Goal: Ask a question: Seek information or help from site administrators or community

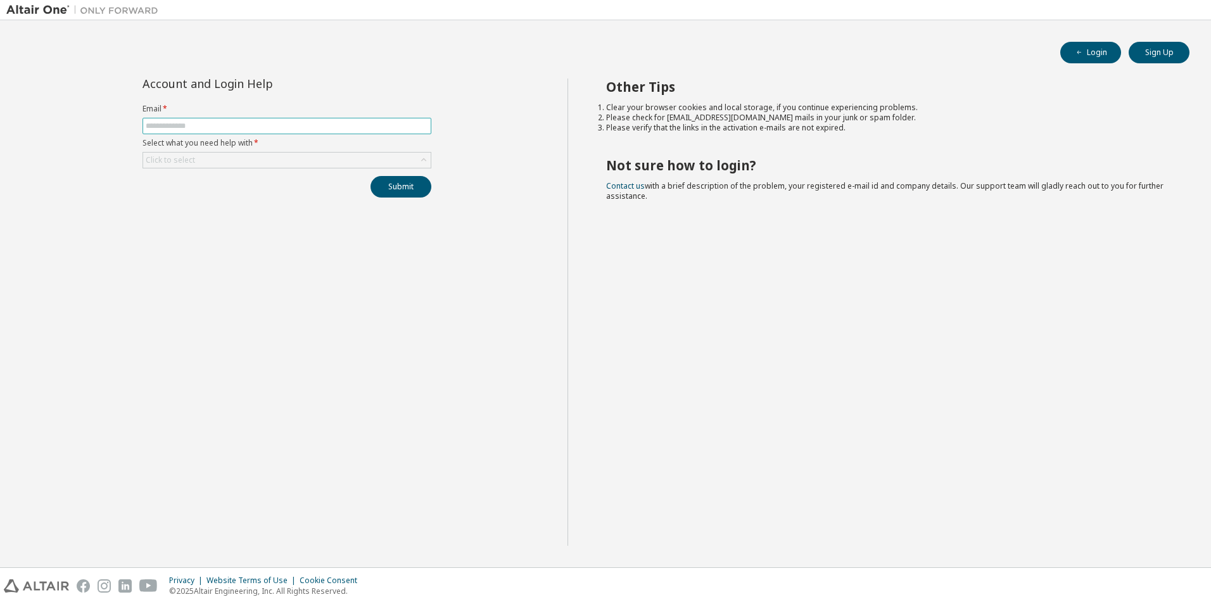
click at [156, 126] on input "text" at bounding box center [287, 126] width 282 height 10
type input "**********"
click at [380, 182] on button "Submit" at bounding box center [400, 187] width 61 height 22
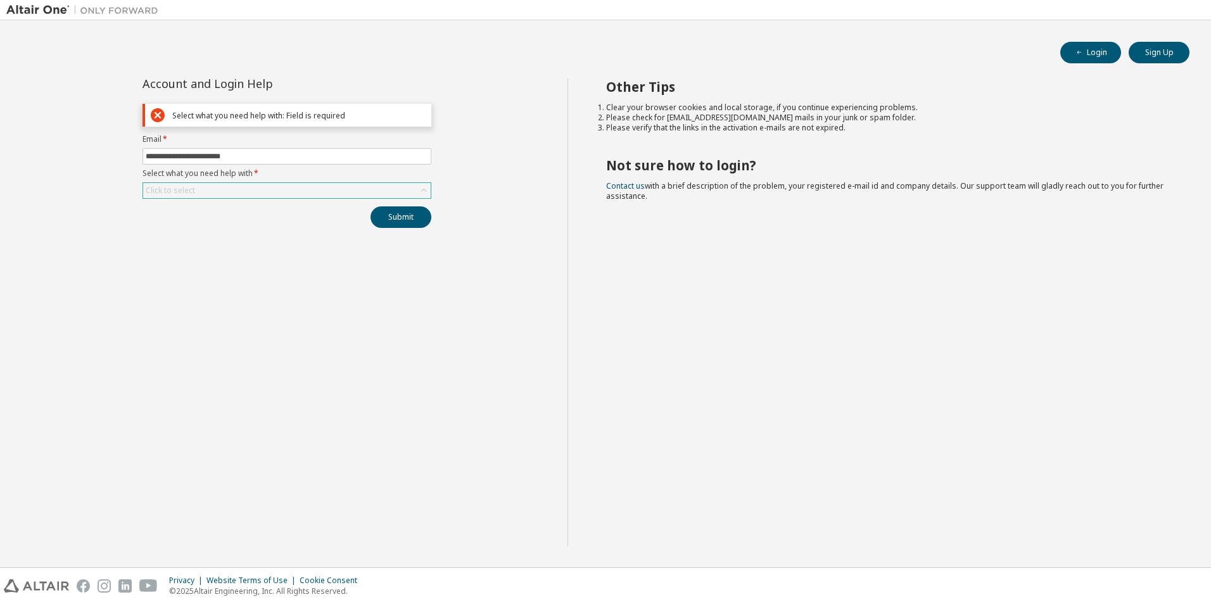
click at [351, 189] on div "Click to select" at bounding box center [286, 190] width 287 height 15
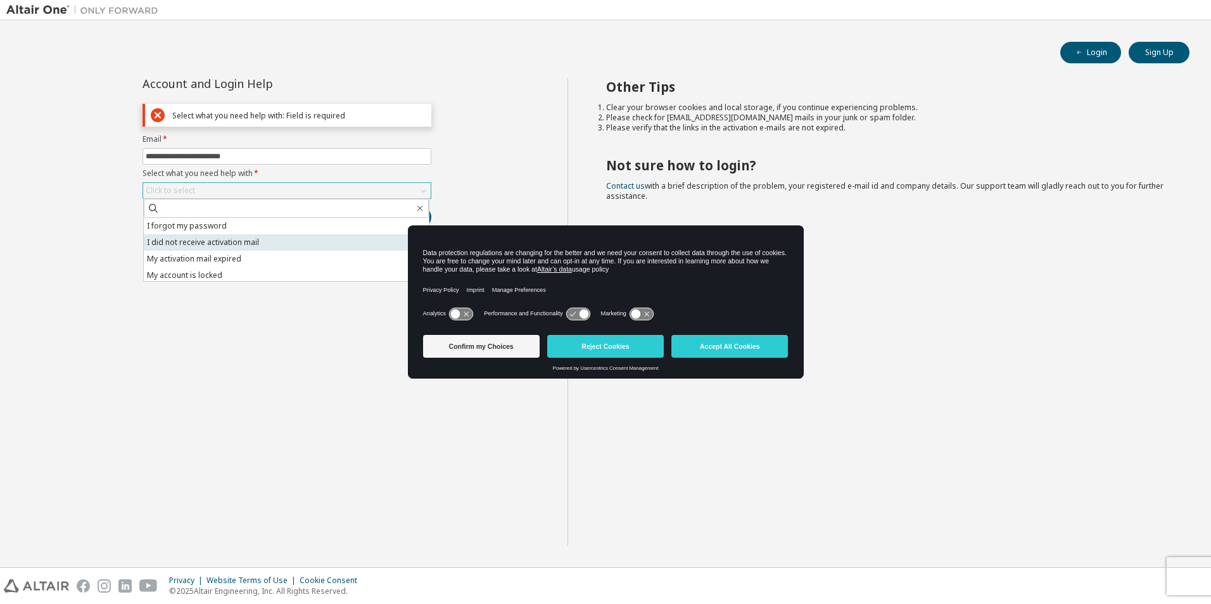
click at [262, 243] on li "I did not receive activation mail" at bounding box center [286, 242] width 285 height 16
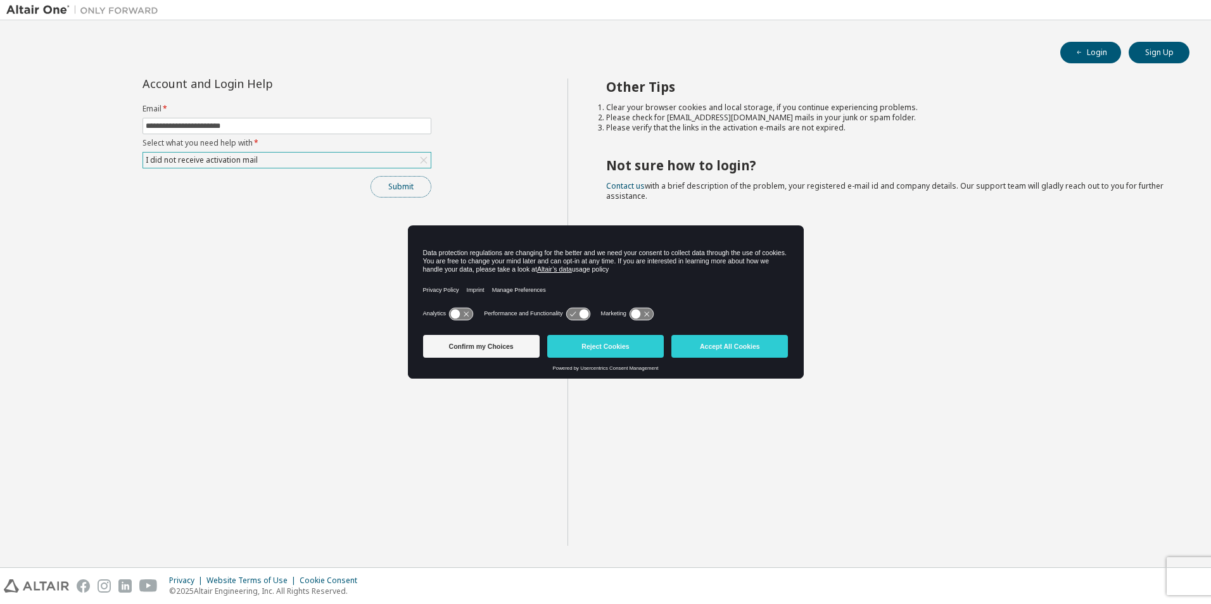
click at [403, 186] on button "Submit" at bounding box center [400, 187] width 61 height 22
click at [723, 342] on button "Accept All Cookies" at bounding box center [729, 346] width 116 height 23
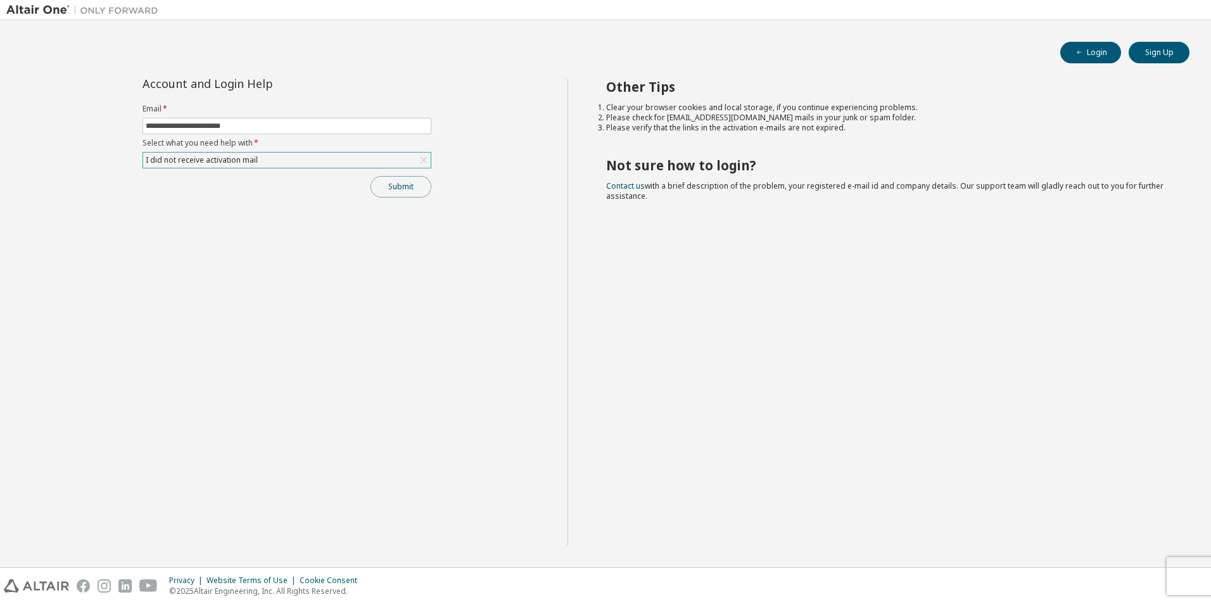
click at [397, 192] on button "Submit" at bounding box center [400, 187] width 61 height 22
